Goal: Browse casually: Explore the website without a specific task or goal

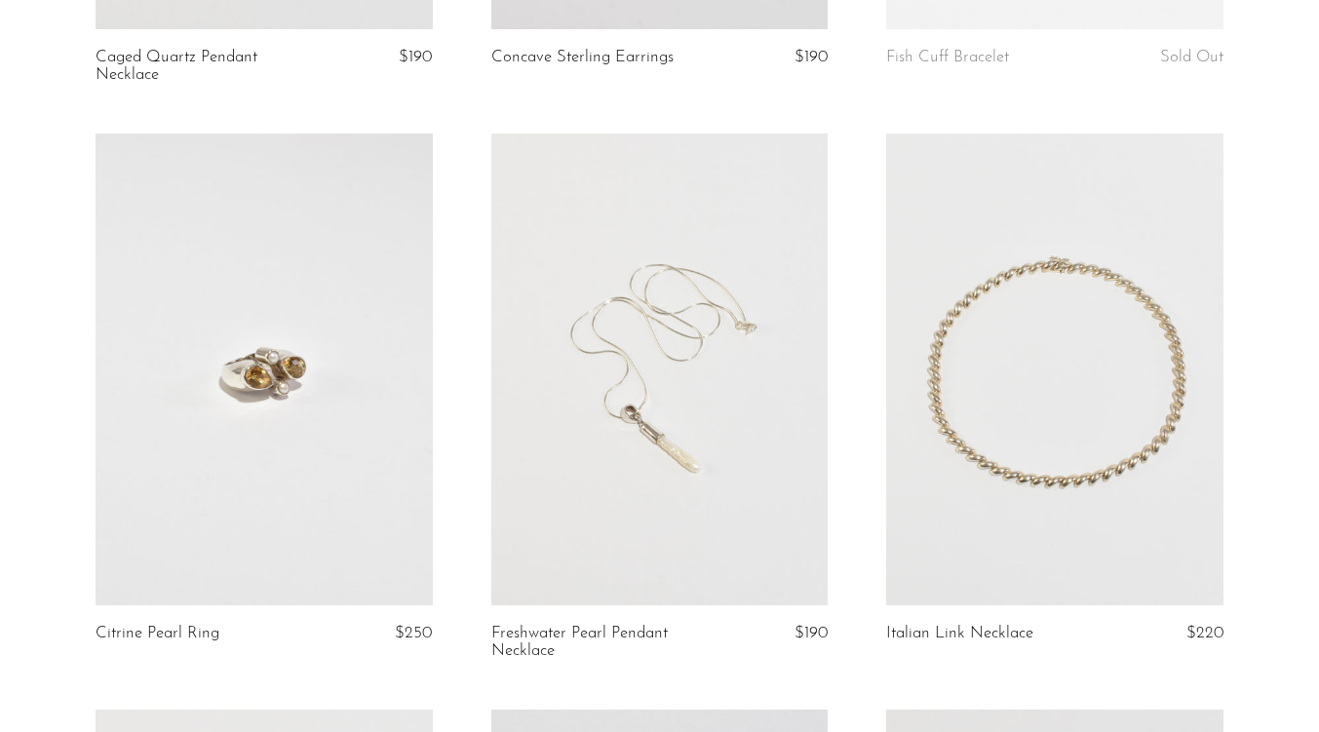
scroll to position [1193, 0]
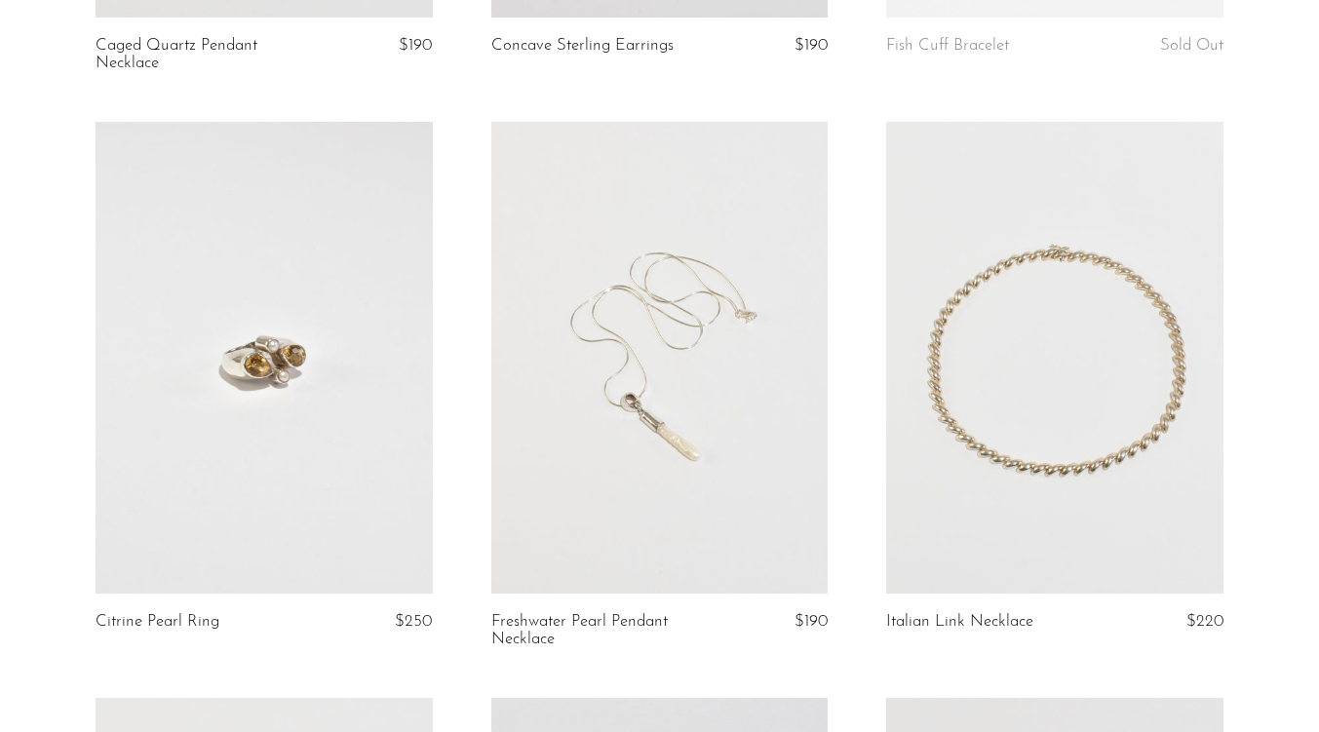
click at [665, 311] on link at bounding box center [659, 358] width 337 height 472
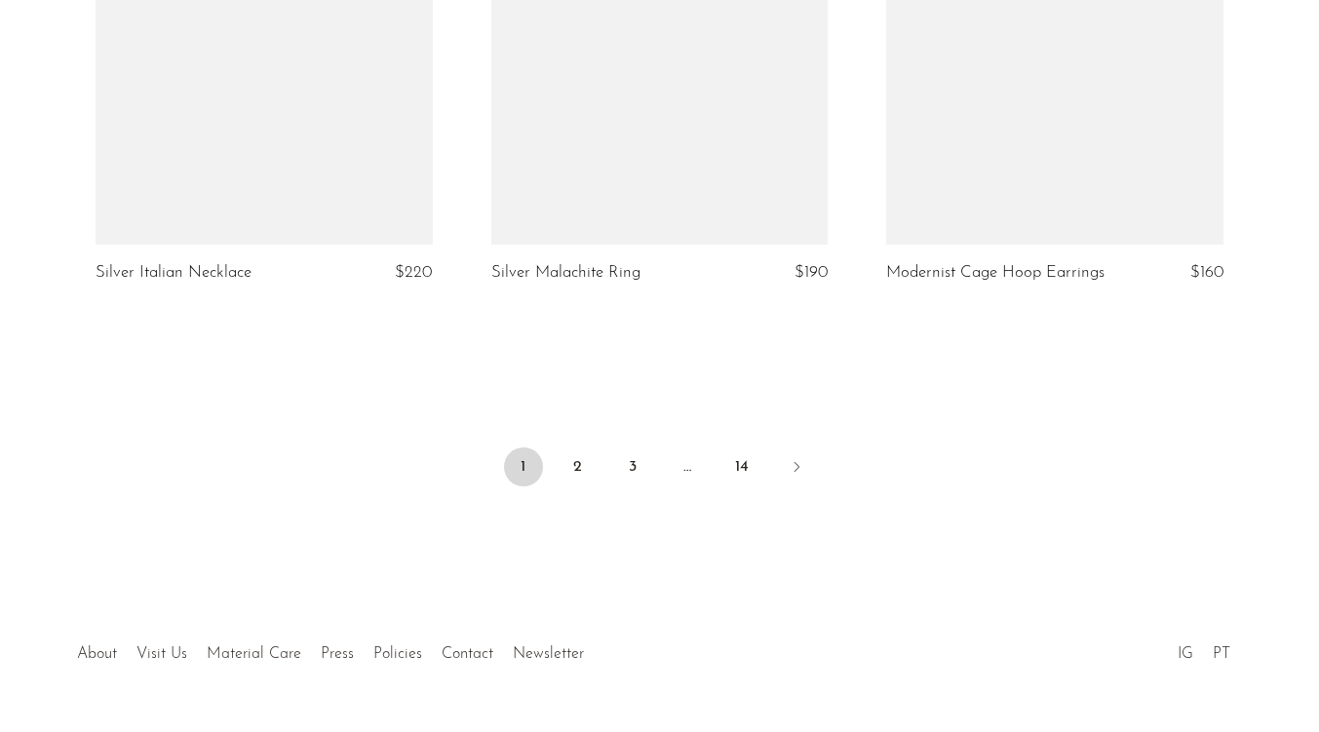
scroll to position [6637, 0]
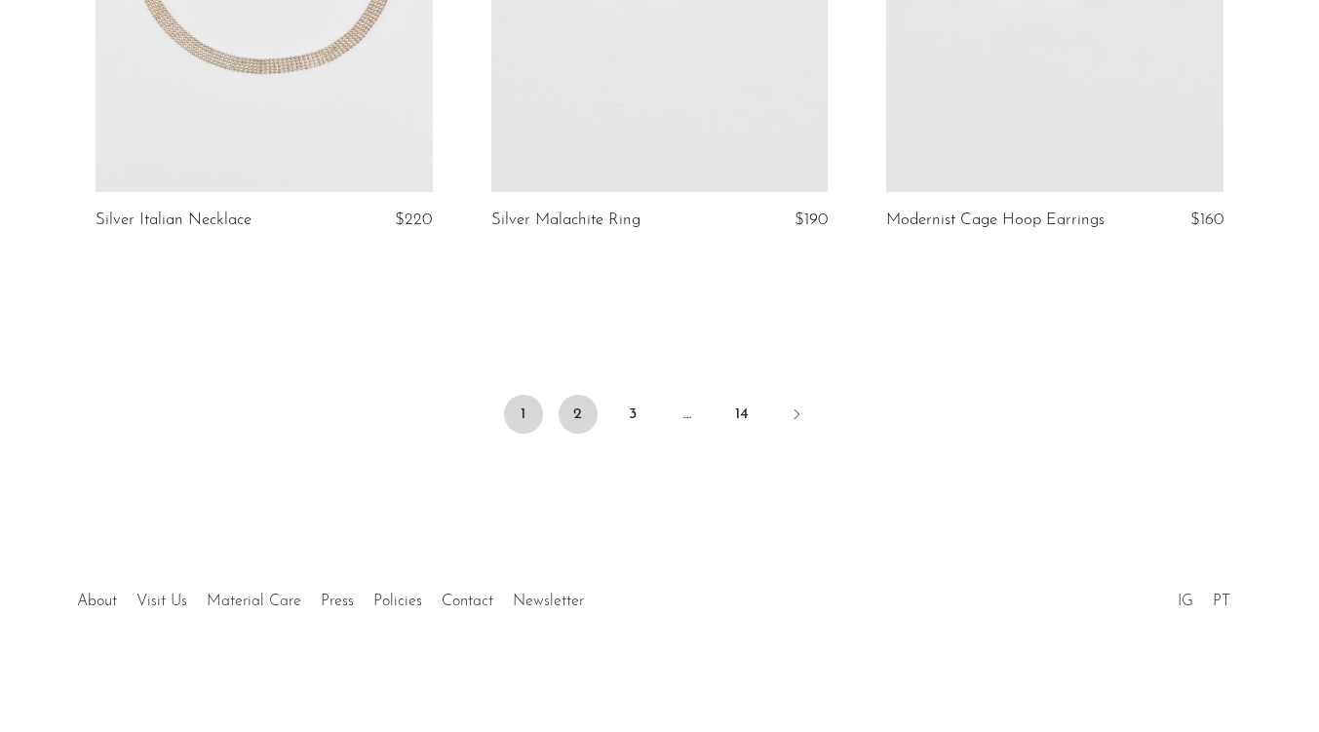
click at [576, 414] on link "2" at bounding box center [578, 414] width 39 height 39
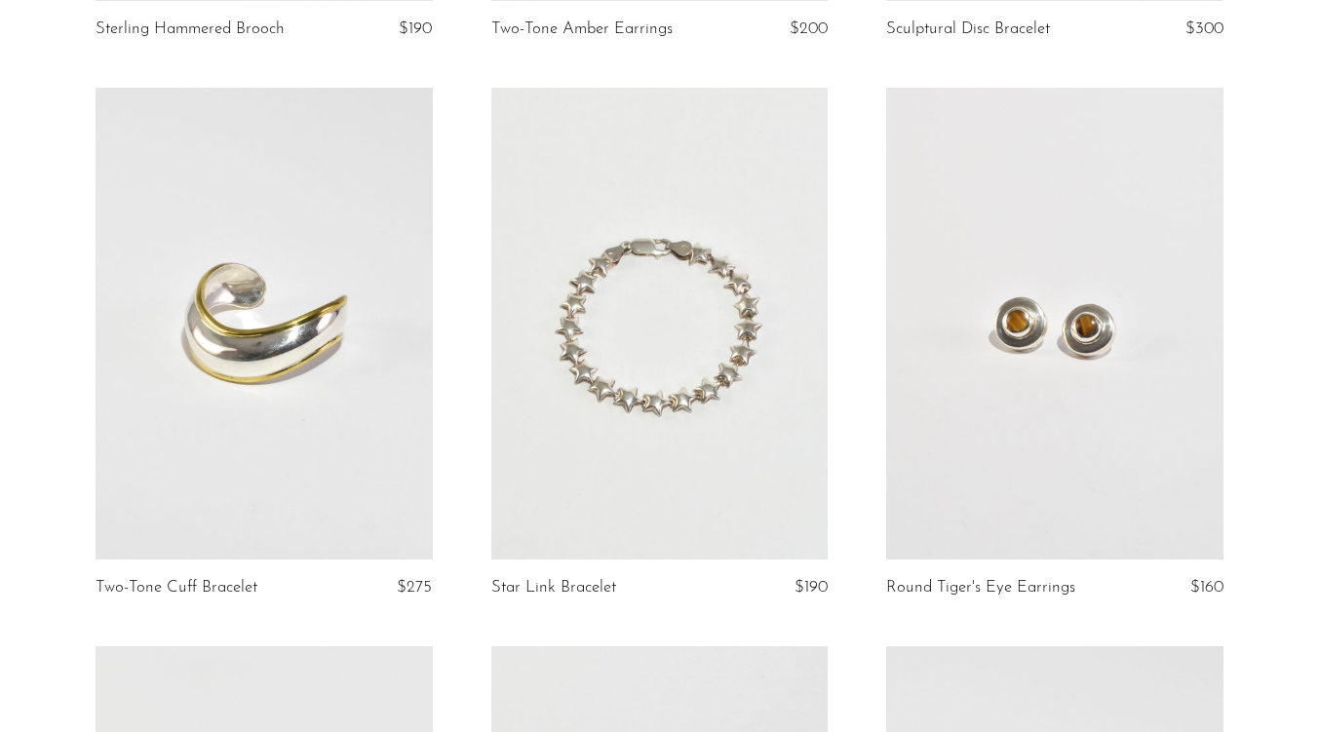
scroll to position [2920, 0]
click at [713, 249] on link at bounding box center [659, 323] width 337 height 472
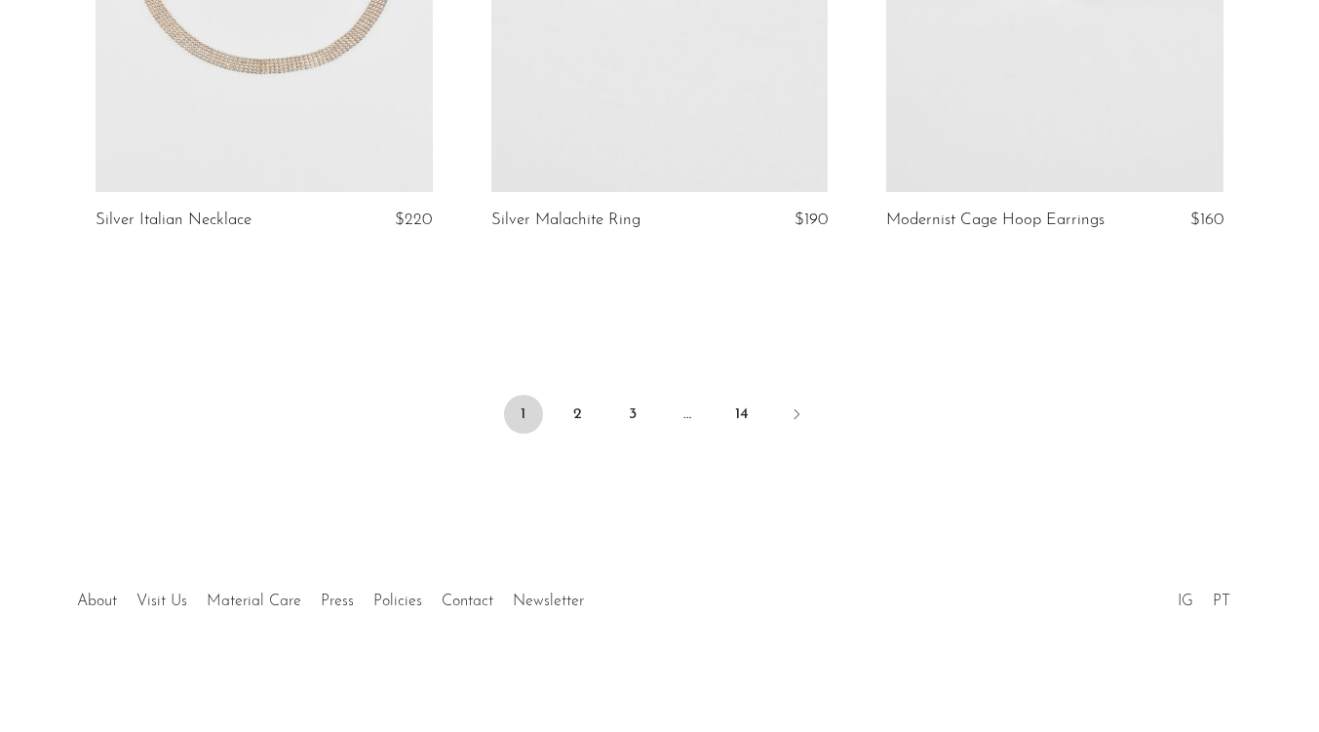
scroll to position [6633, 0]
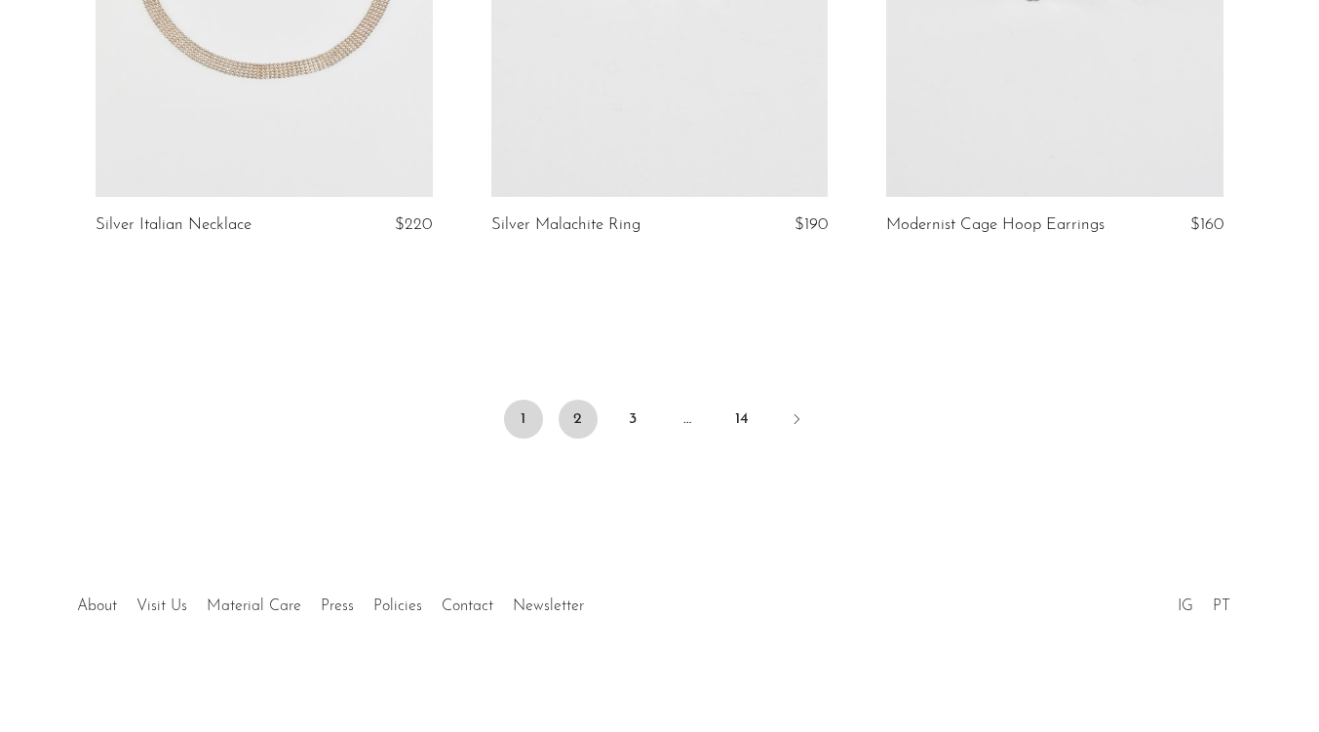
click at [582, 415] on link "2" at bounding box center [578, 419] width 39 height 39
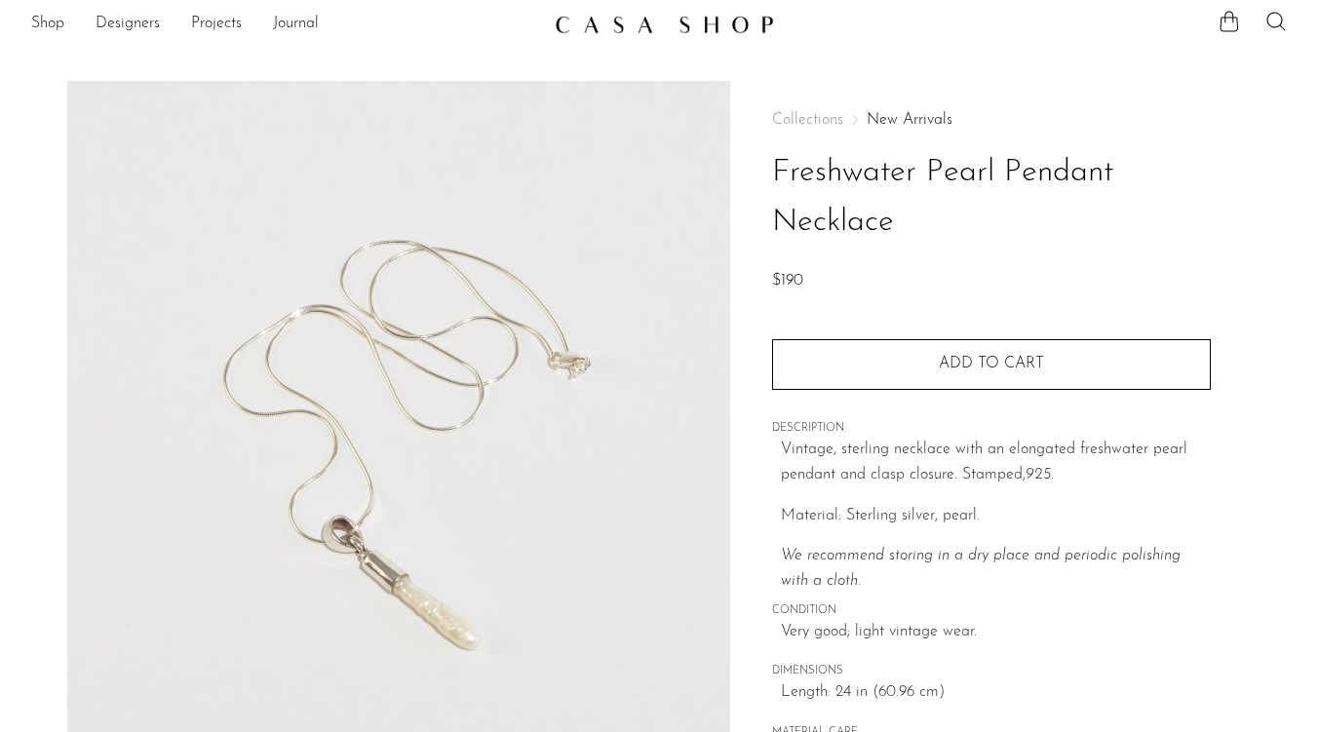
scroll to position [128, 0]
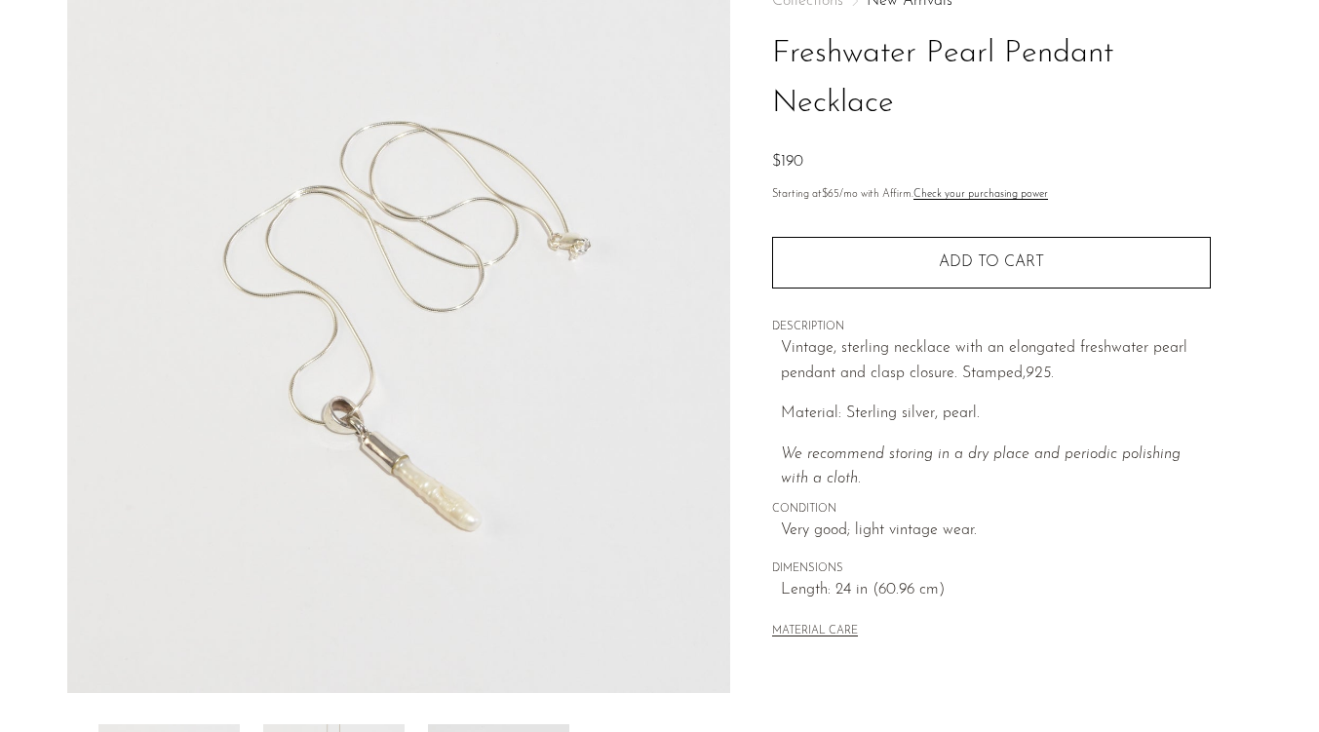
click at [433, 486] on img at bounding box center [399, 327] width 664 height 731
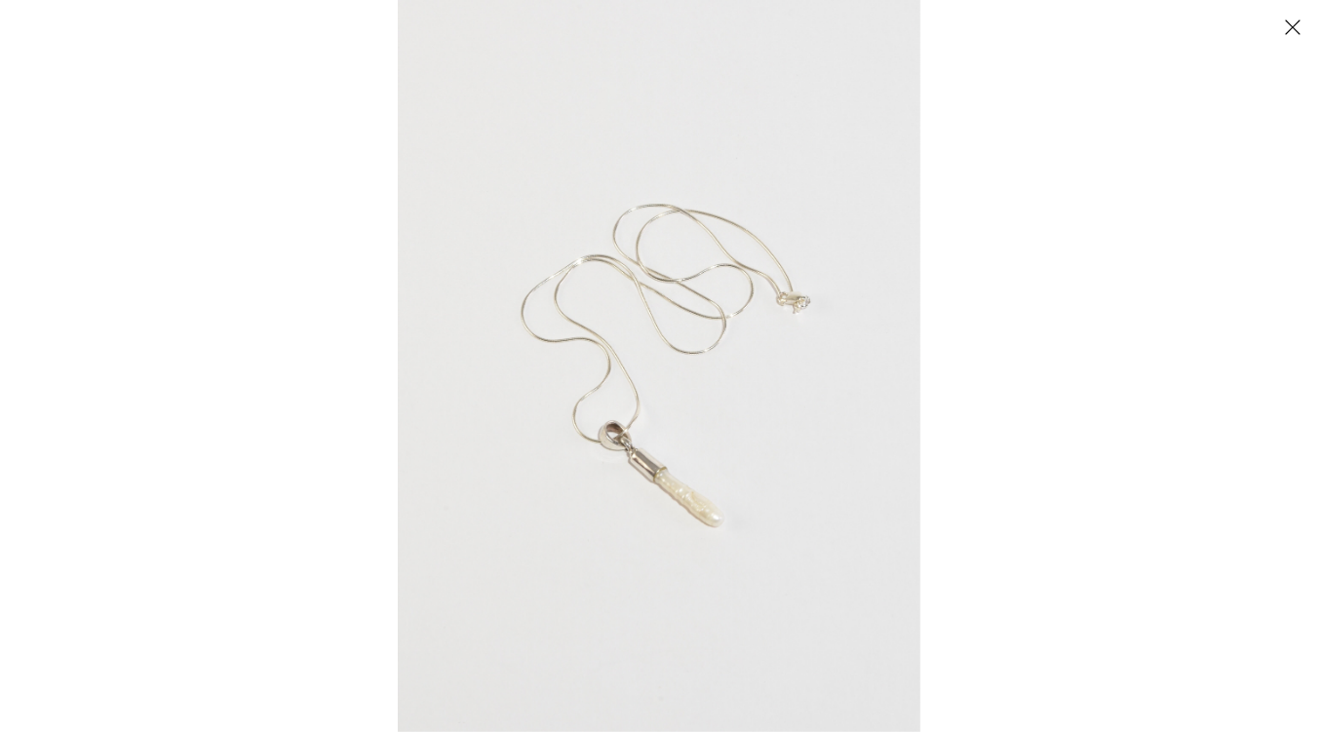
click at [607, 473] on img at bounding box center [659, 366] width 523 height 732
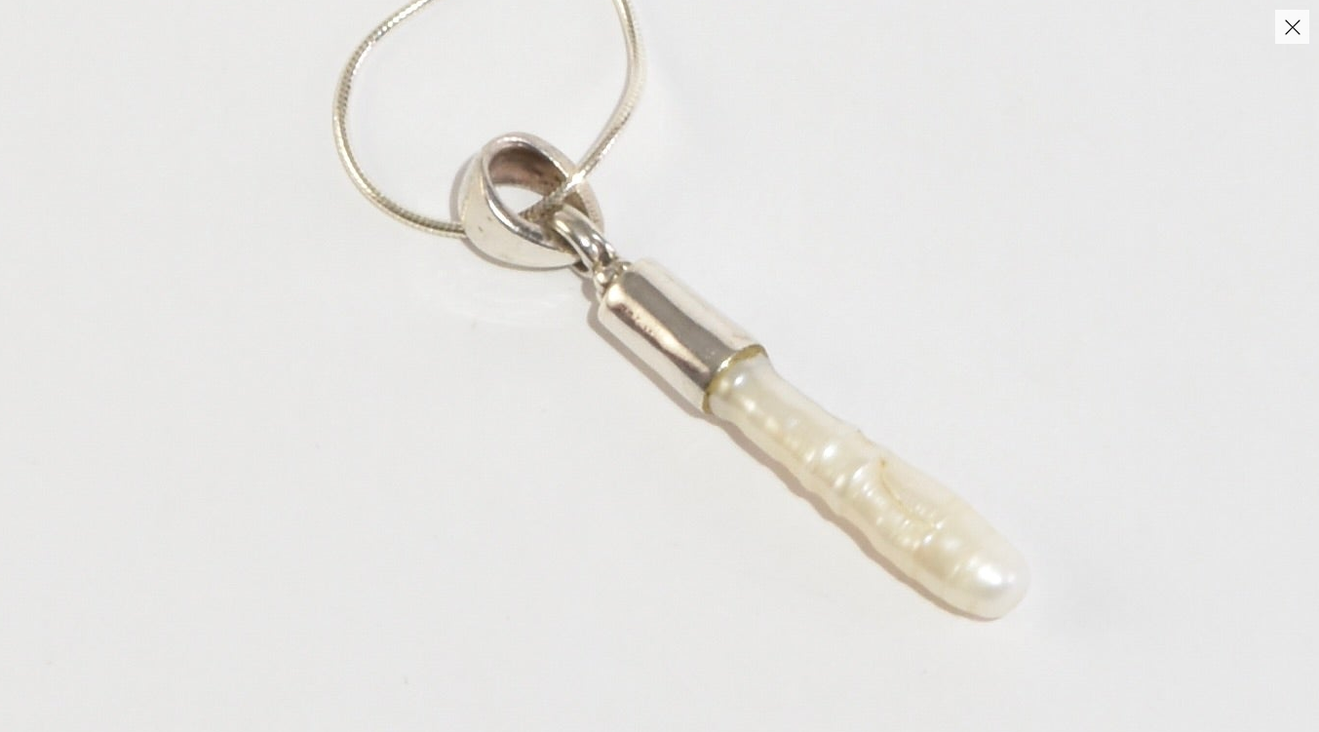
drag, startPoint x: 736, startPoint y: 479, endPoint x: 578, endPoint y: 344, distance: 207.5
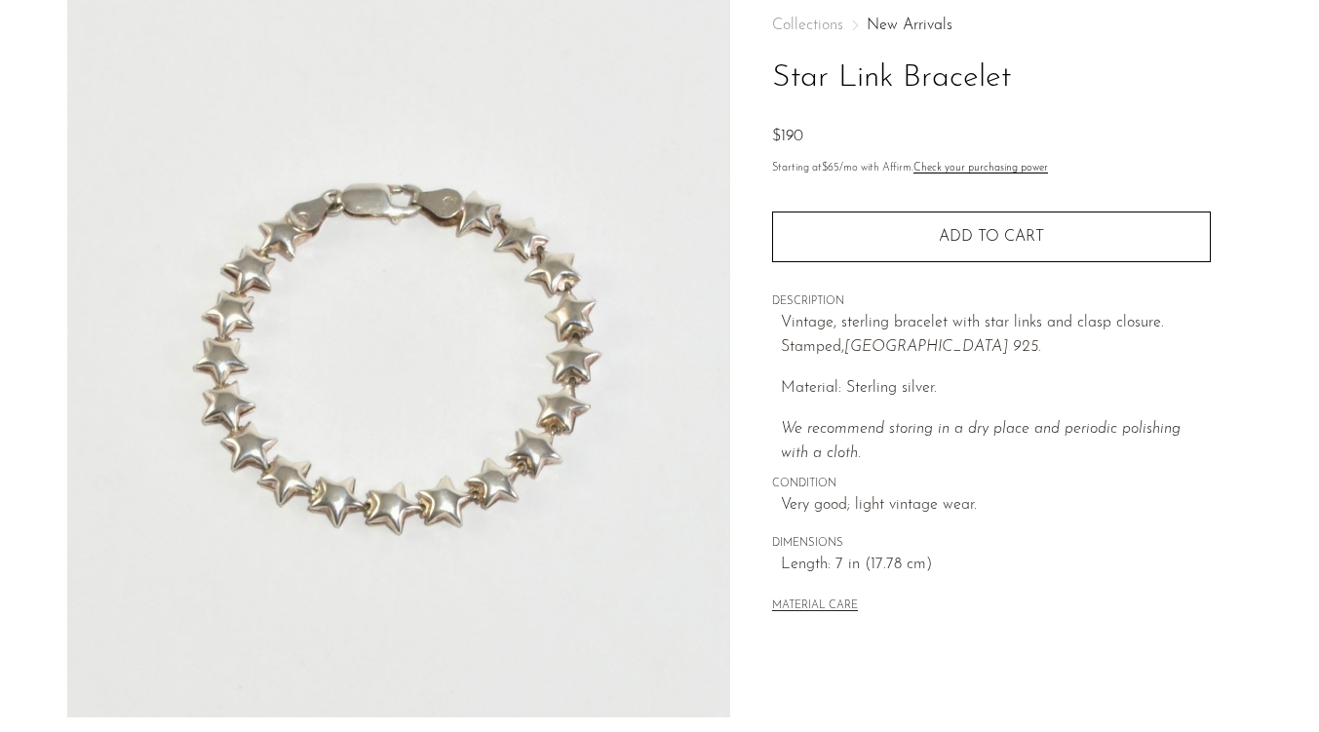
scroll to position [109, 0]
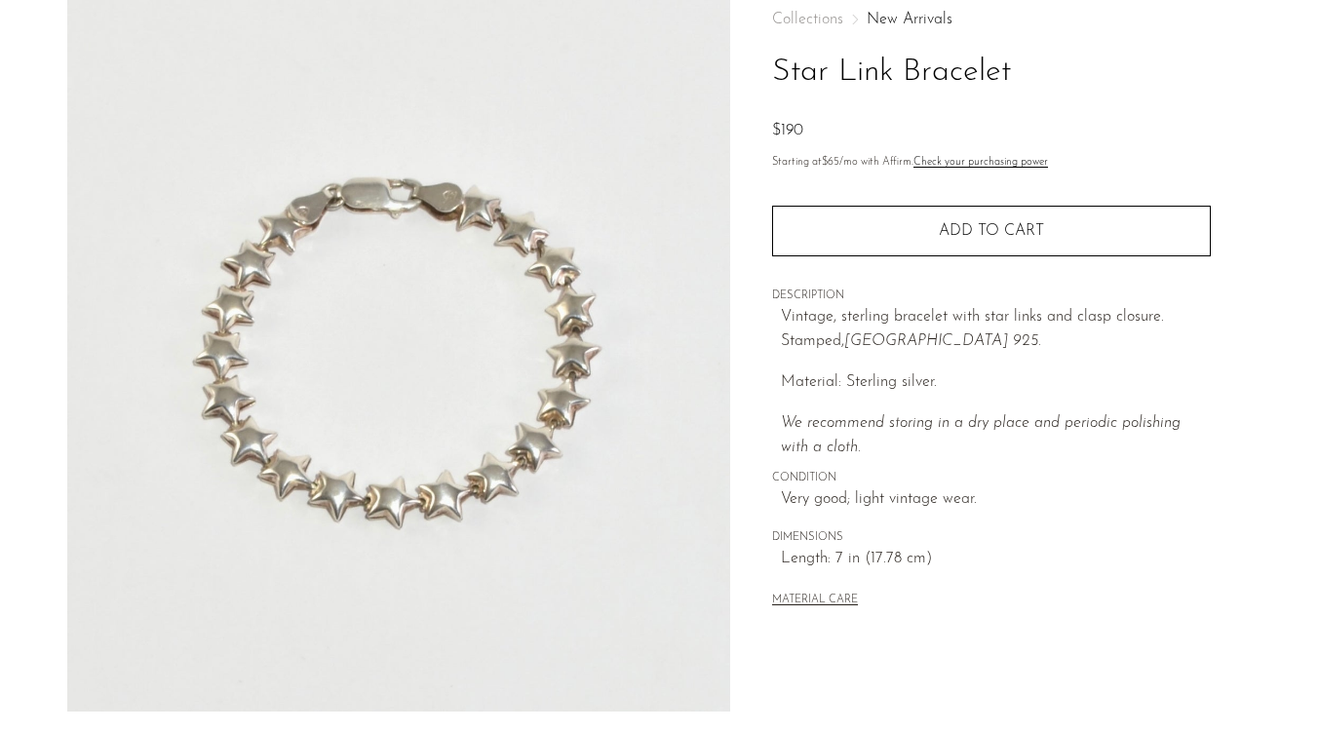
click at [697, 320] on img at bounding box center [399, 345] width 664 height 731
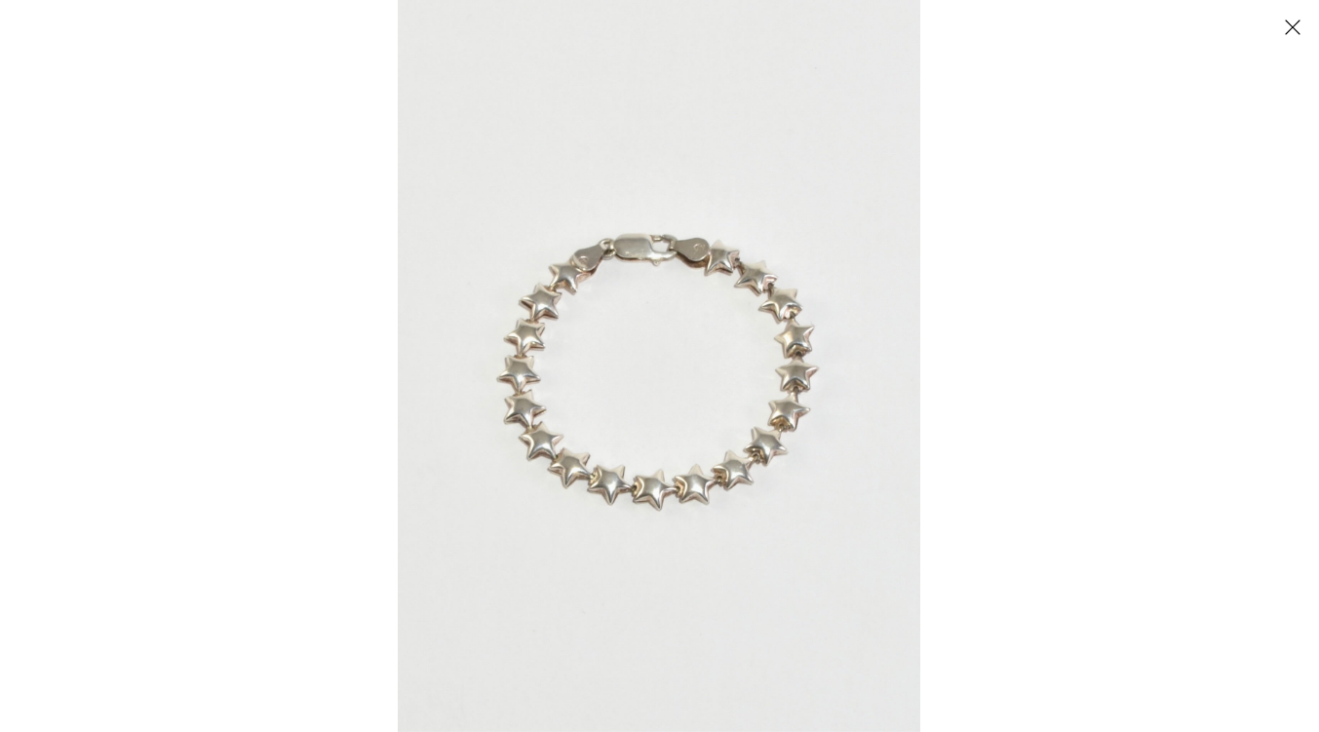
click at [571, 329] on img at bounding box center [659, 366] width 523 height 732
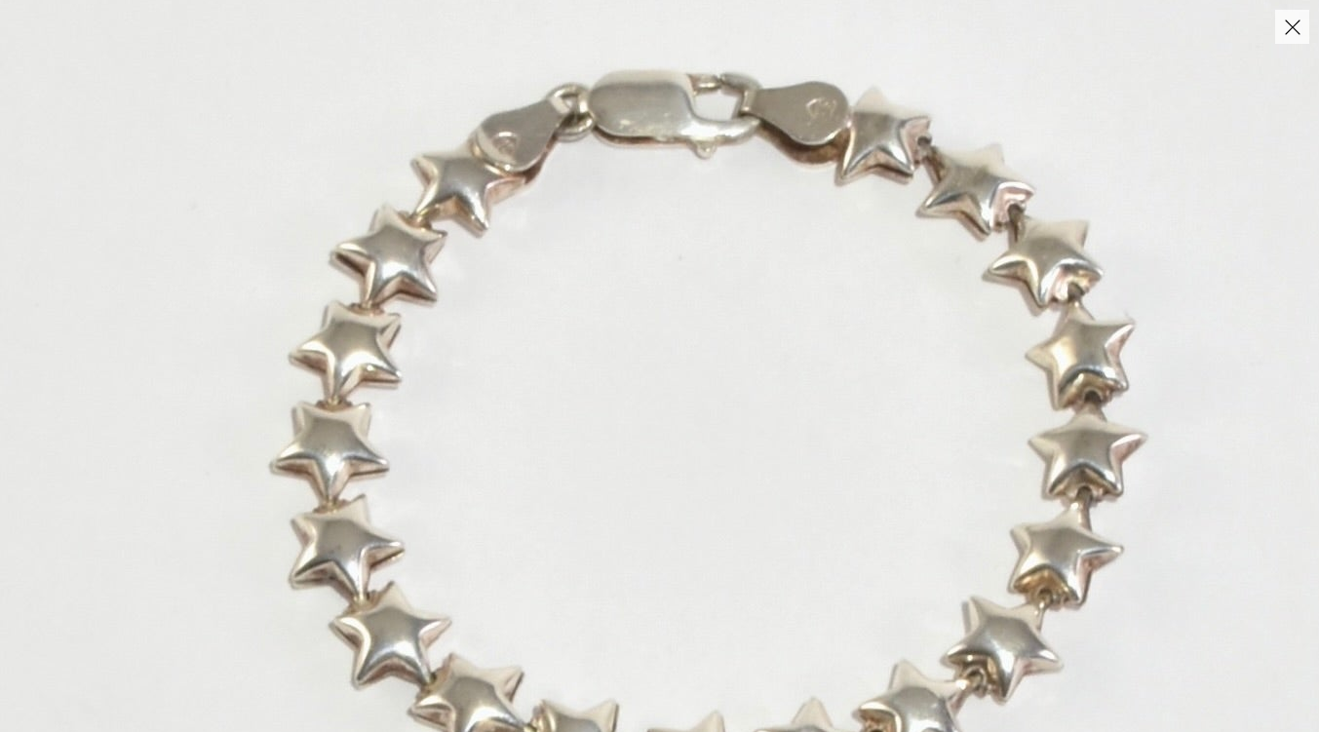
click at [567, 341] on img at bounding box center [712, 430] width 1424 height 1993
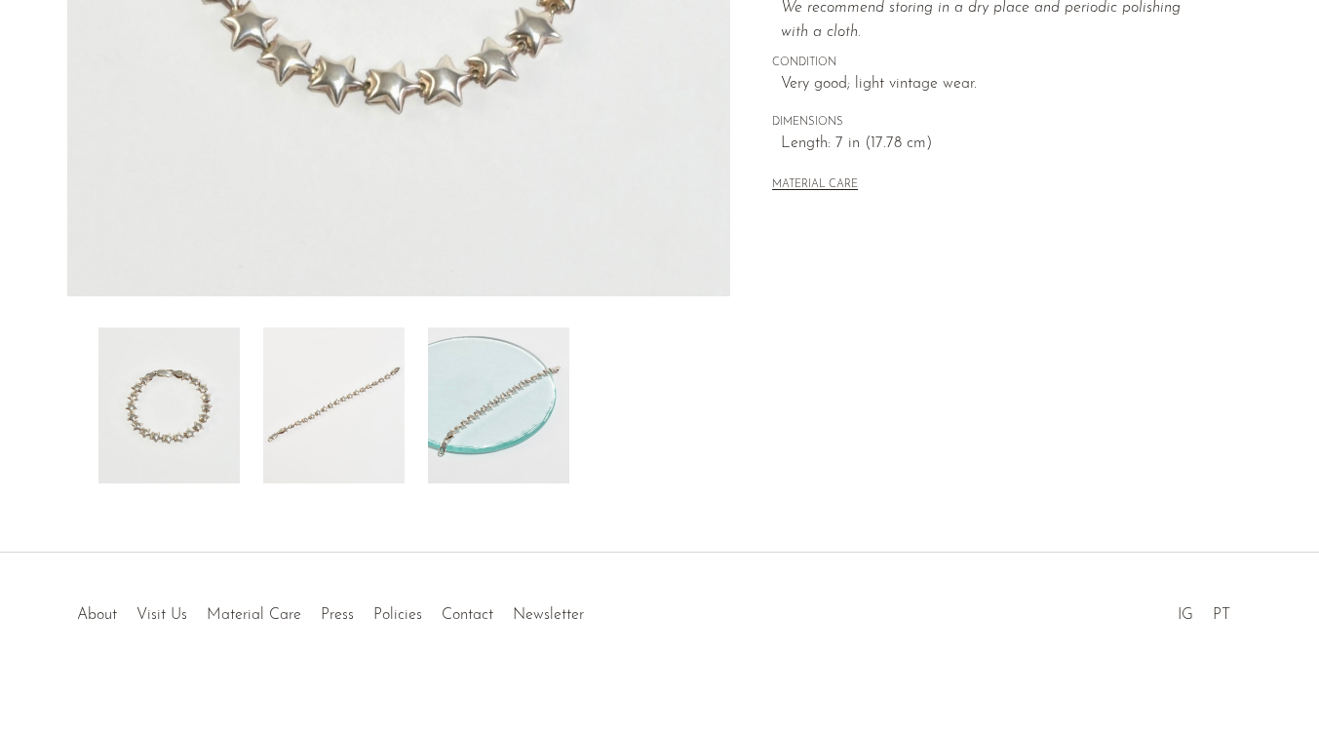
scroll to position [537, 0]
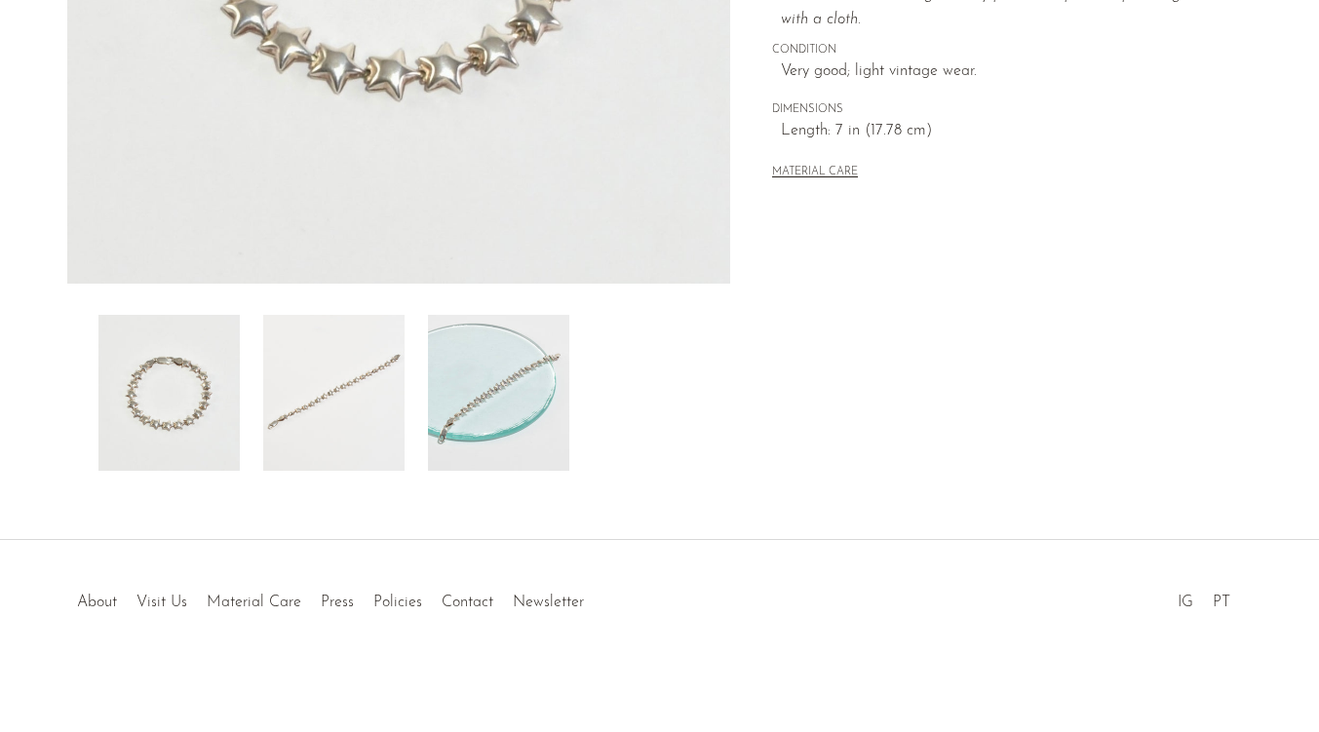
click at [492, 360] on img at bounding box center [498, 393] width 141 height 156
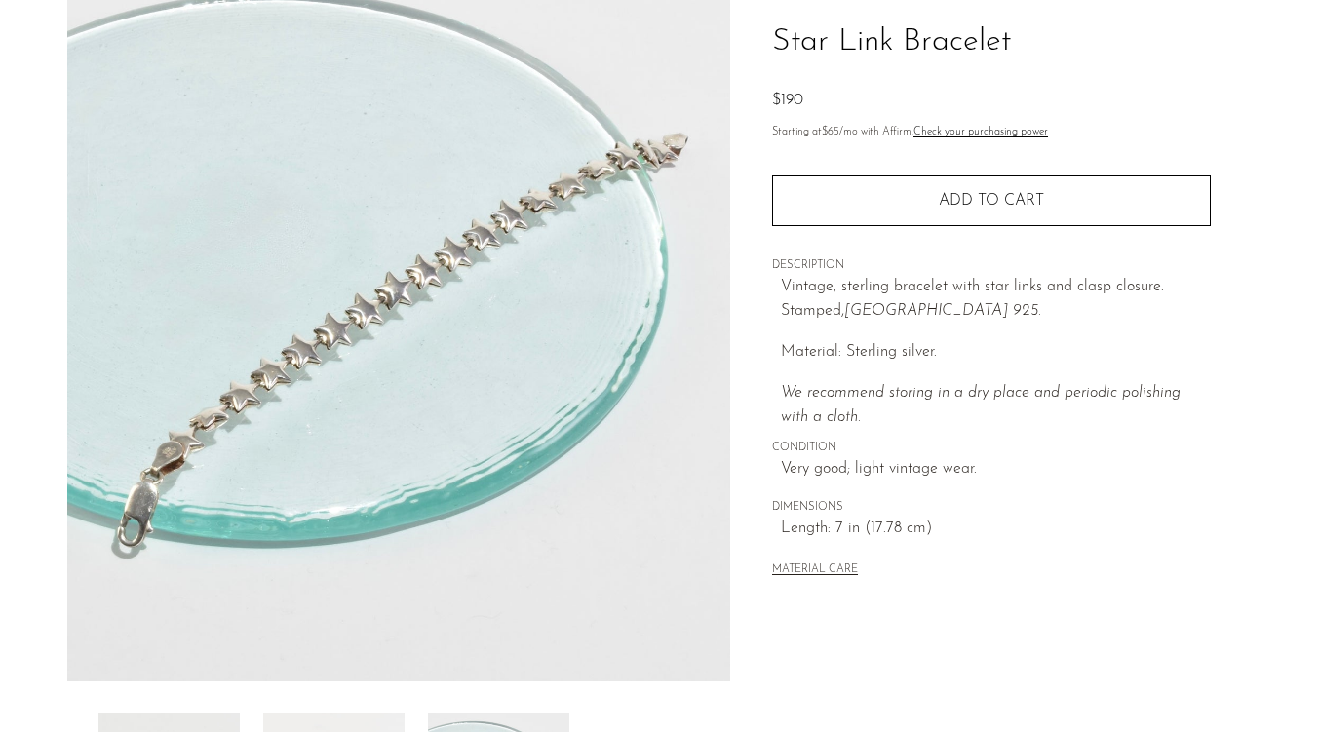
scroll to position [130, 0]
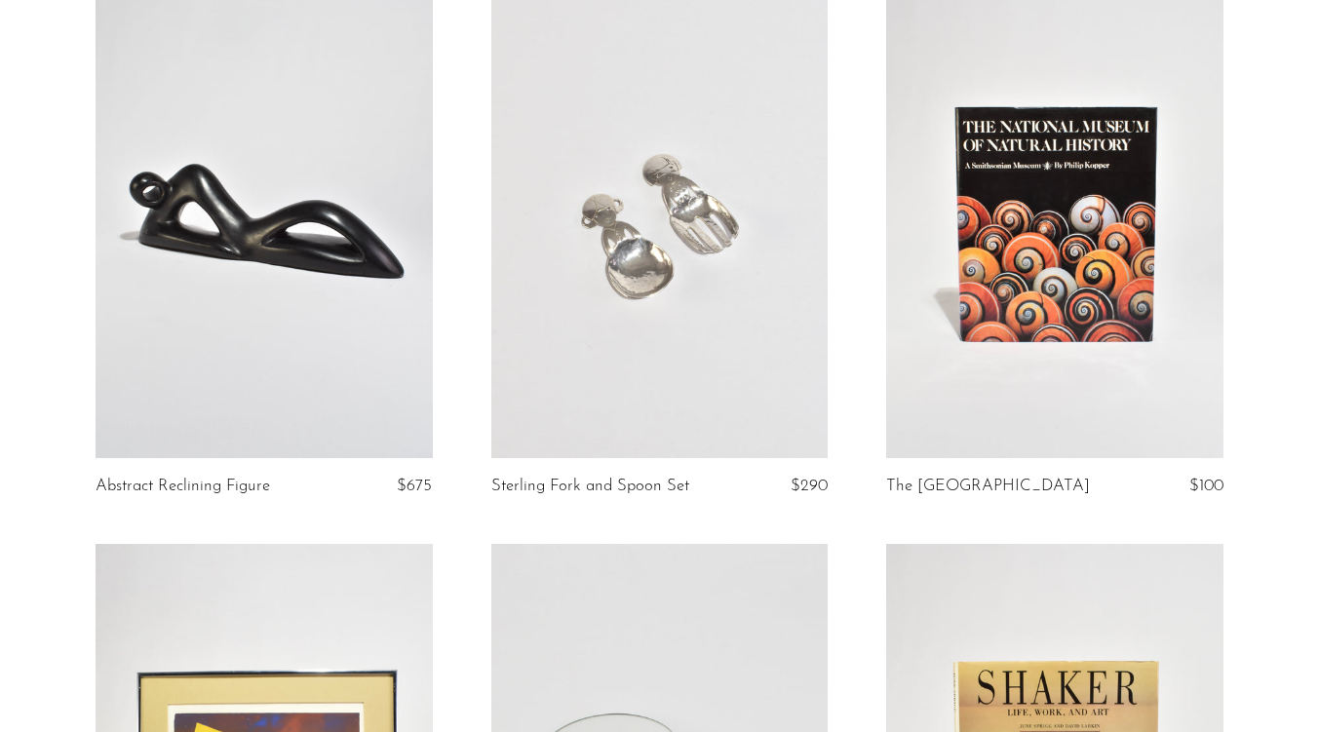
scroll to position [1361, 0]
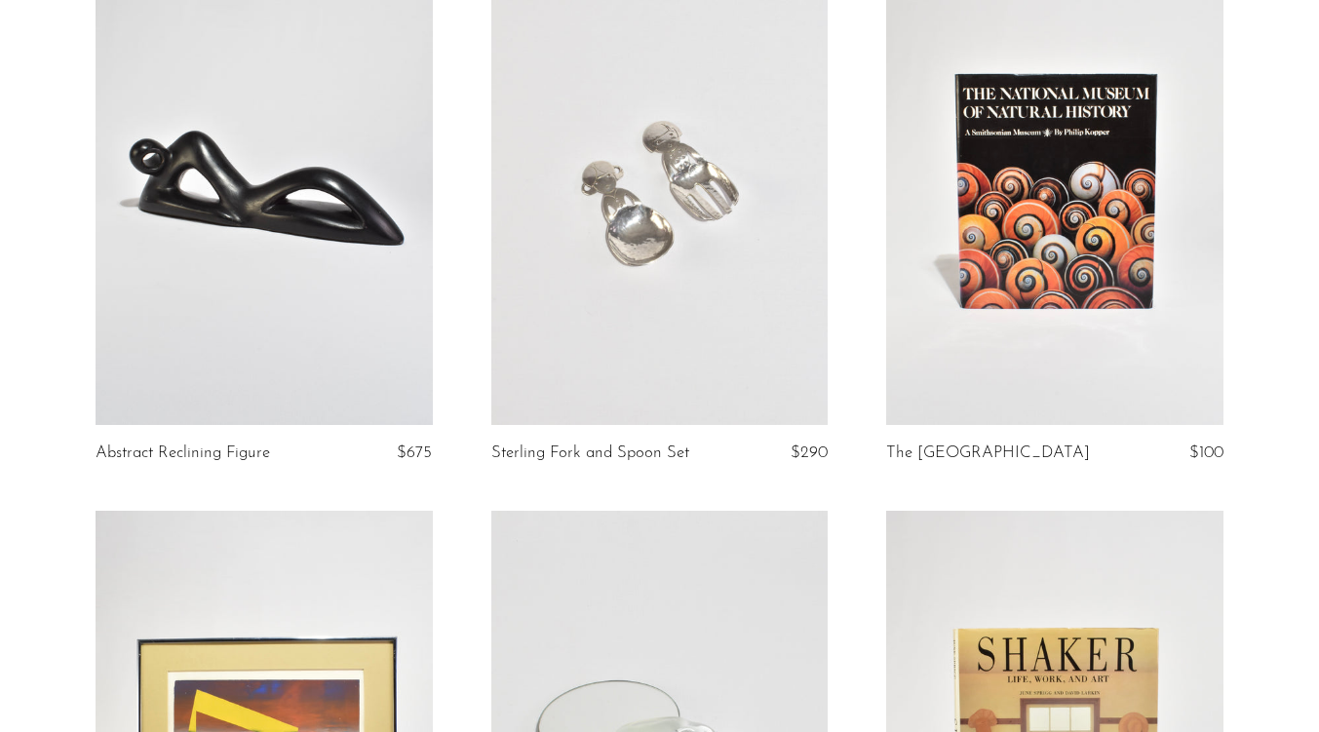
click at [647, 227] on link at bounding box center [659, 189] width 337 height 472
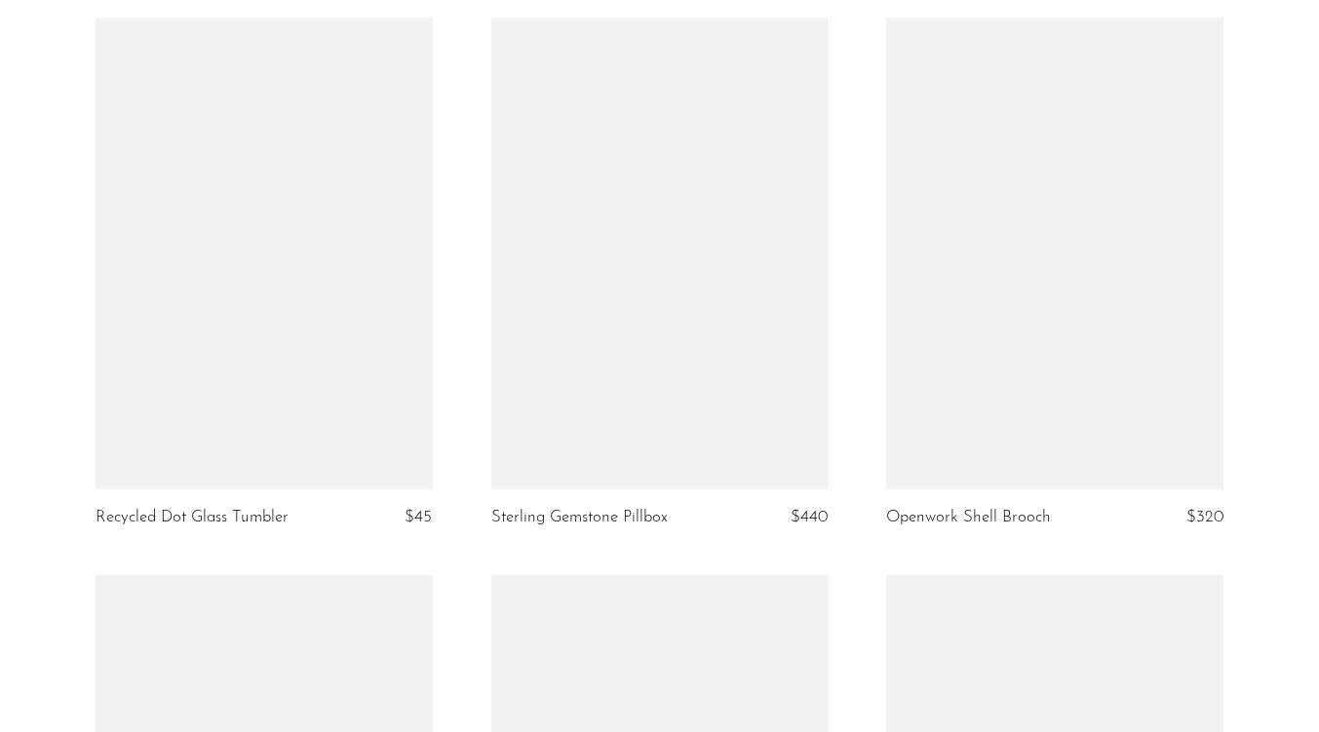
scroll to position [4726, 0]
